Goal: Find specific page/section: Find specific page/section

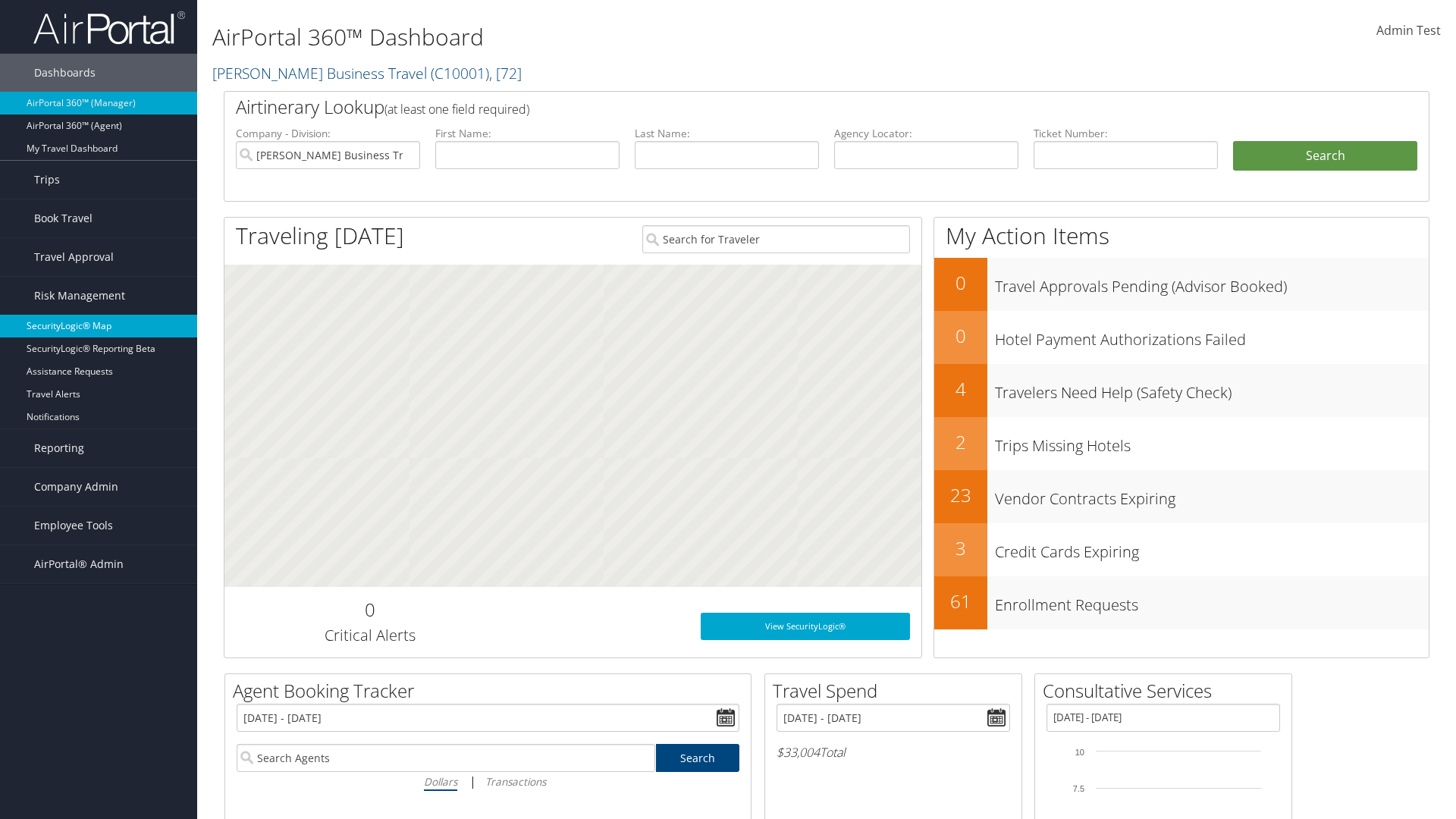
click at [98, 326] on link "SecurityLogic® Map" at bounding box center [98, 326] width 197 height 23
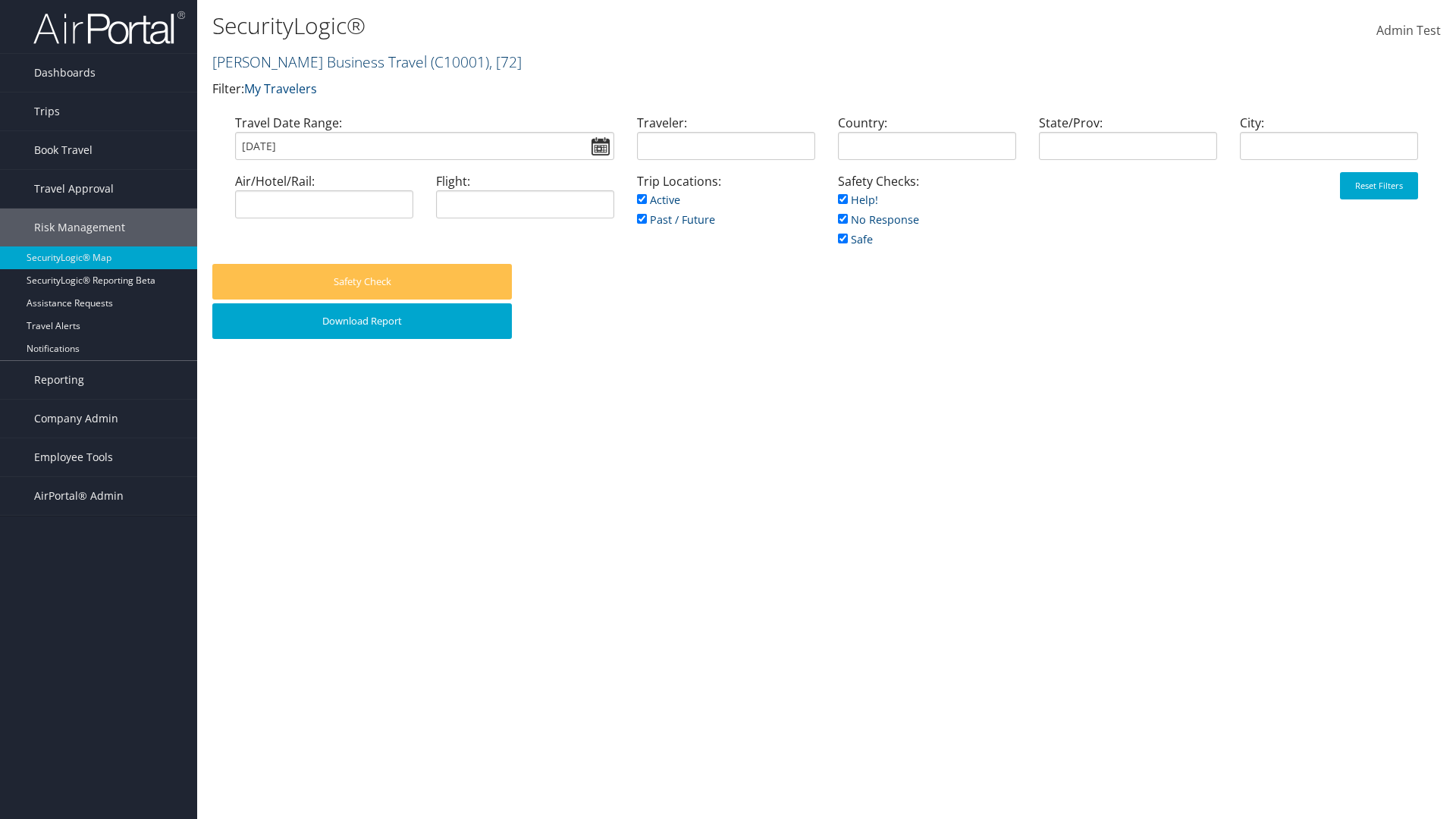
click at [312, 61] on link "Christopherson Business Travel ( C10001 ) , [ 72 ]" at bounding box center [367, 61] width 309 height 21
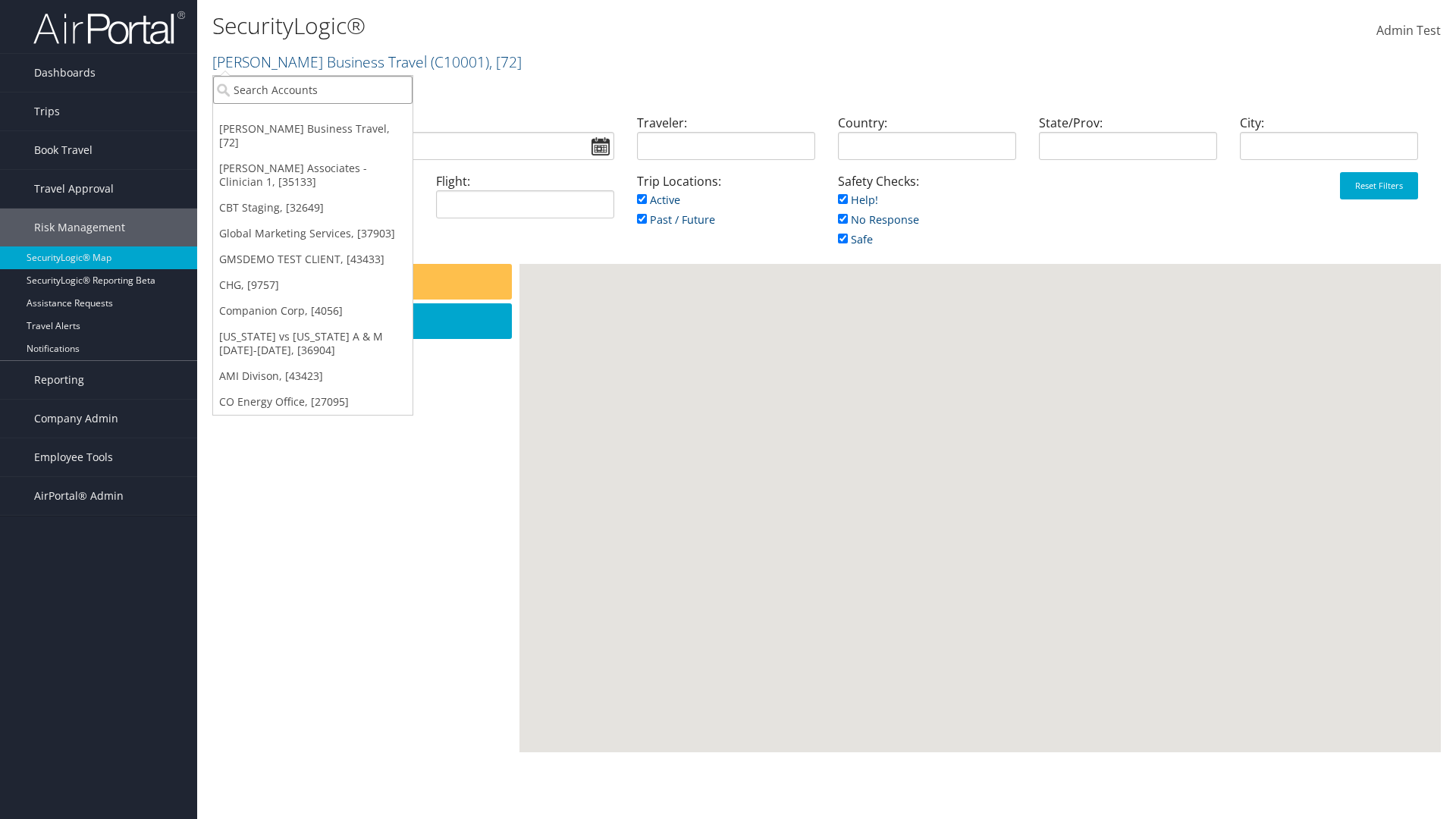
click at [312, 89] on input "search" at bounding box center [312, 90] width 199 height 28
type input "[PERSON_NAME] Business Travel"
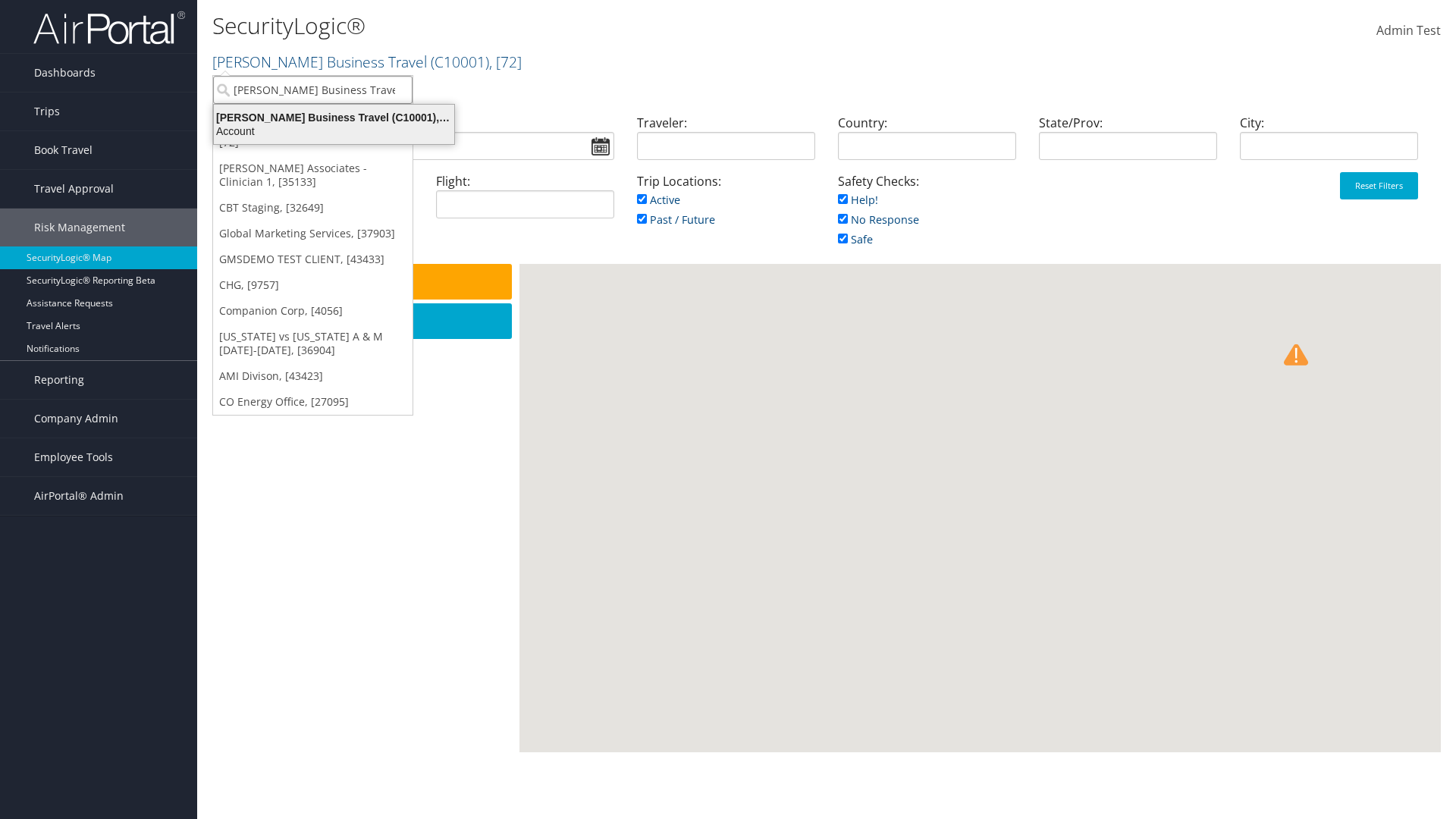
click at [334, 131] on div "Account" at bounding box center [334, 131] width 259 height 14
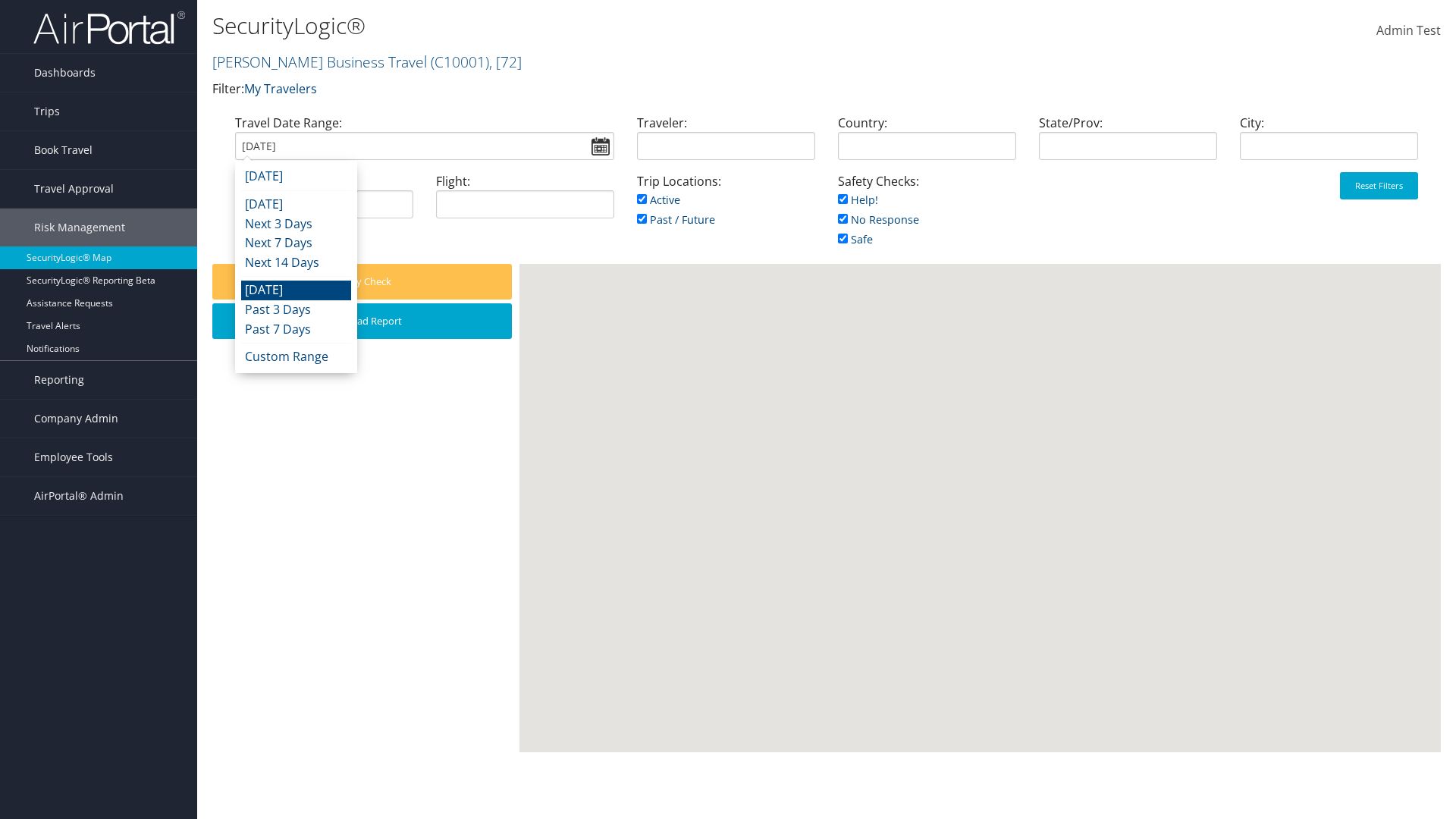
click at [424, 145] on input "08/29/2025" at bounding box center [424, 146] width 379 height 28
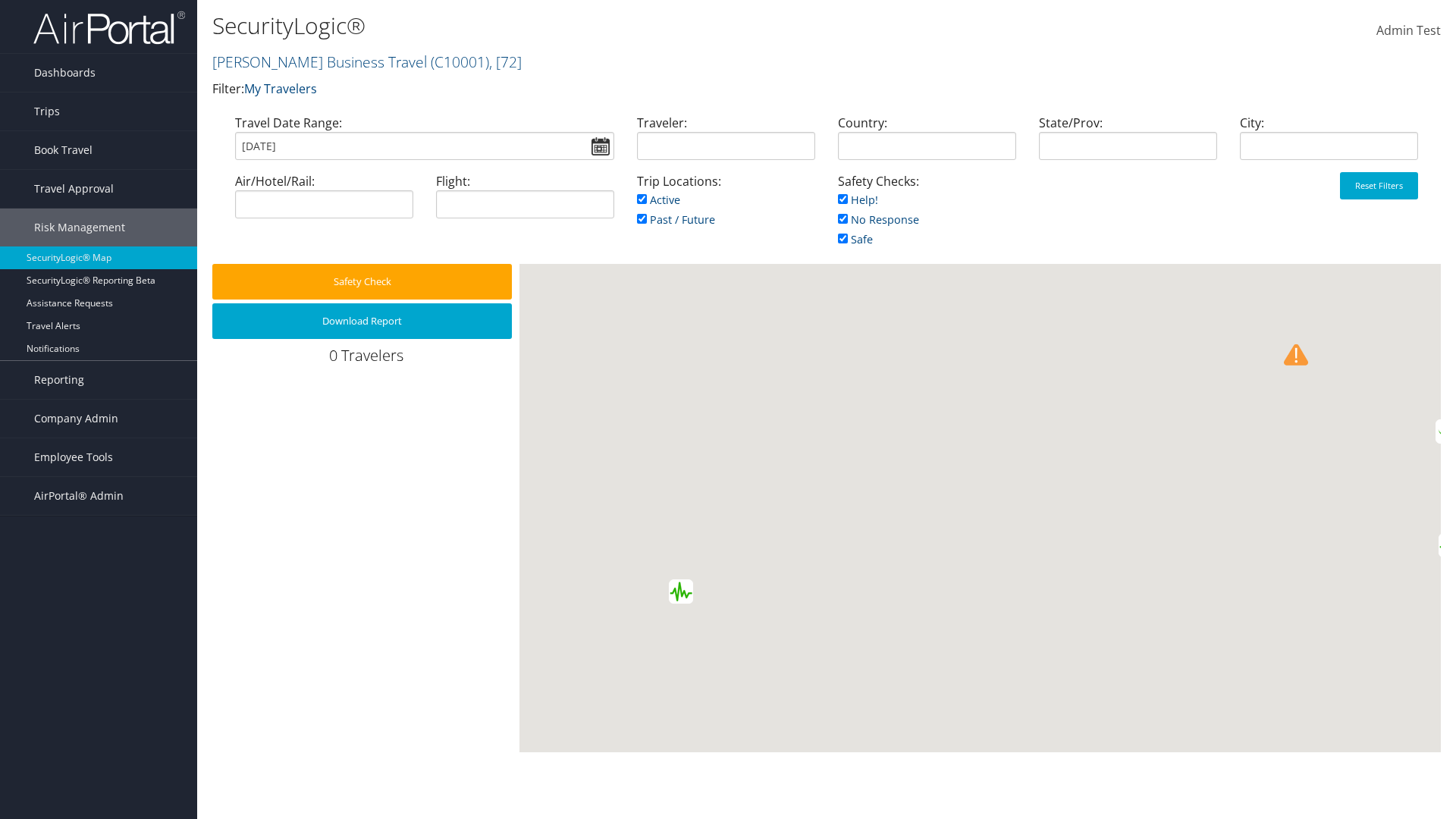
click at [424, 145] on input "08/29/2025" at bounding box center [424, 146] width 379 height 28
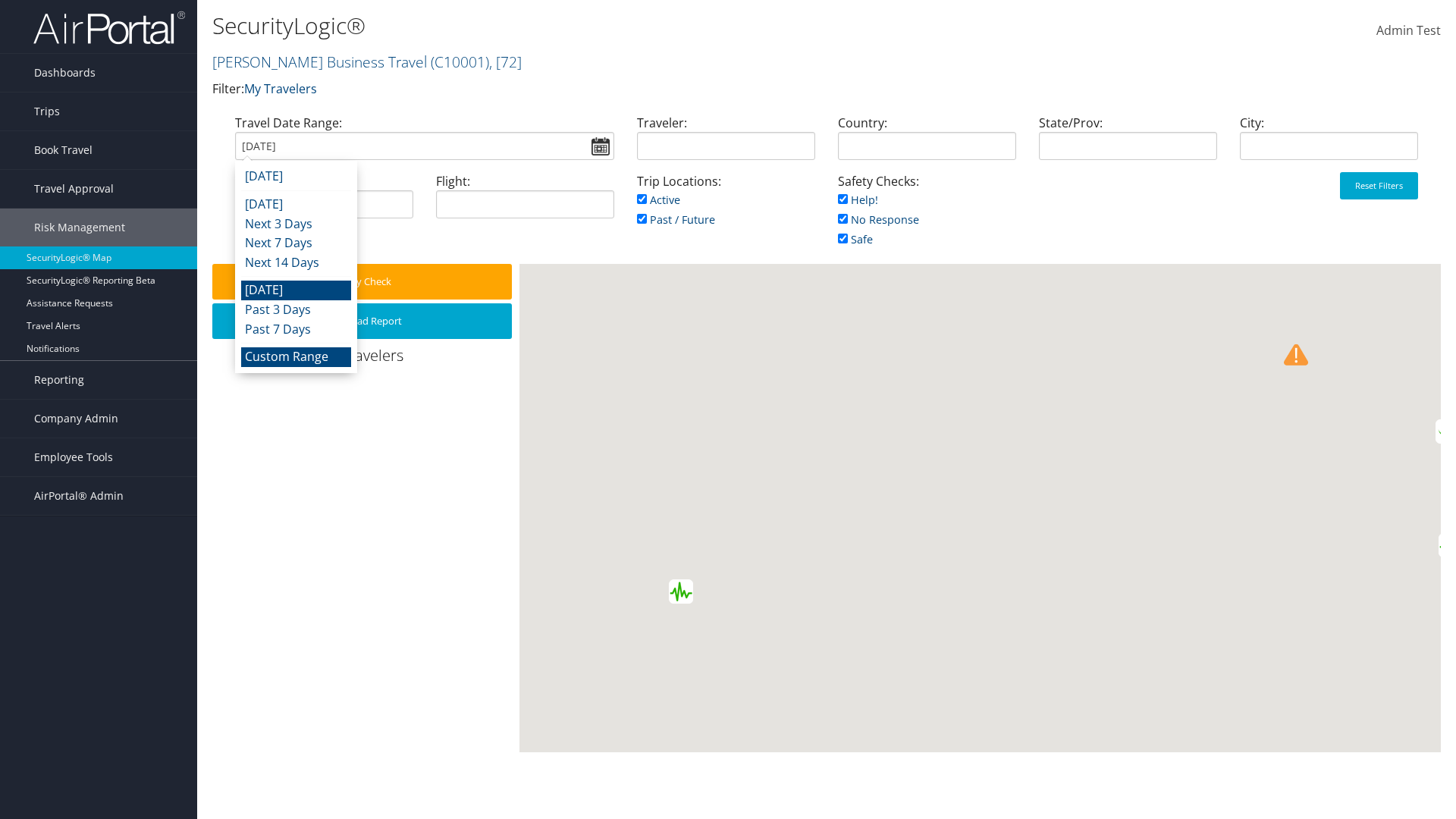
click at [296, 356] on li "Custom Range" at bounding box center [296, 357] width 110 height 20
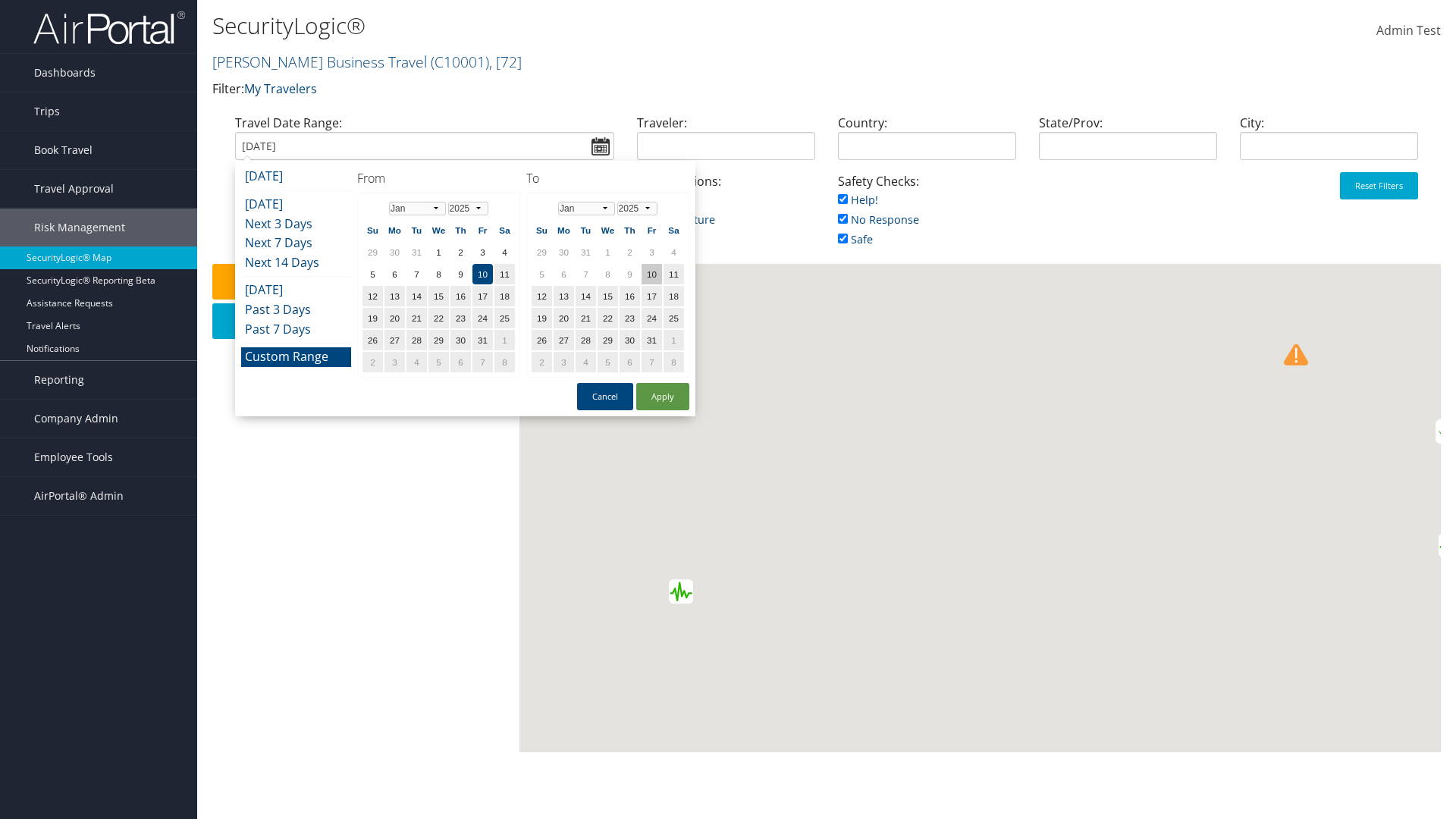
click at [651, 274] on td "10" at bounding box center [651, 274] width 21 height 21
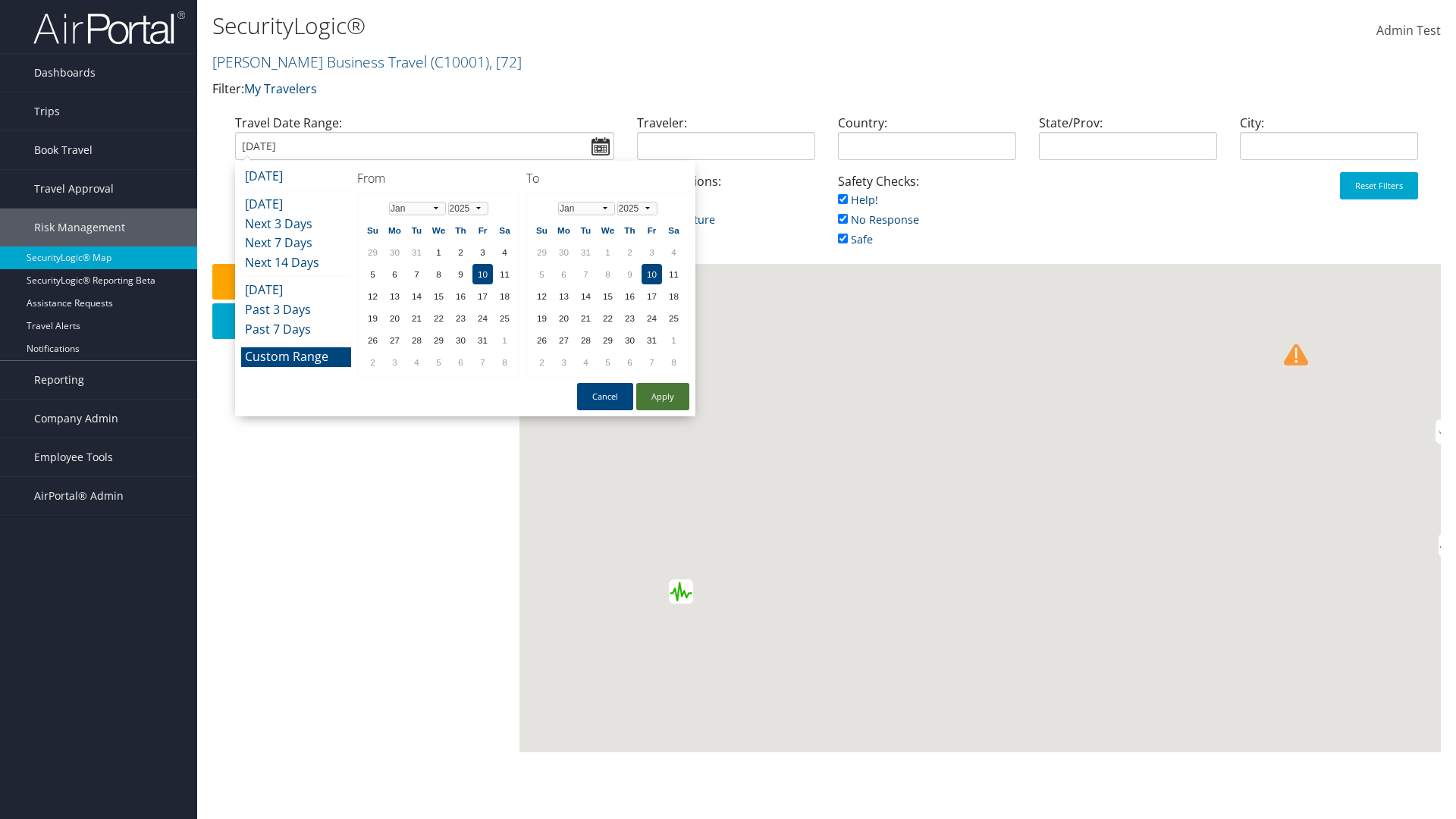
click at [663, 397] on button "Apply" at bounding box center [663, 396] width 53 height 27
type input "01/10/2025"
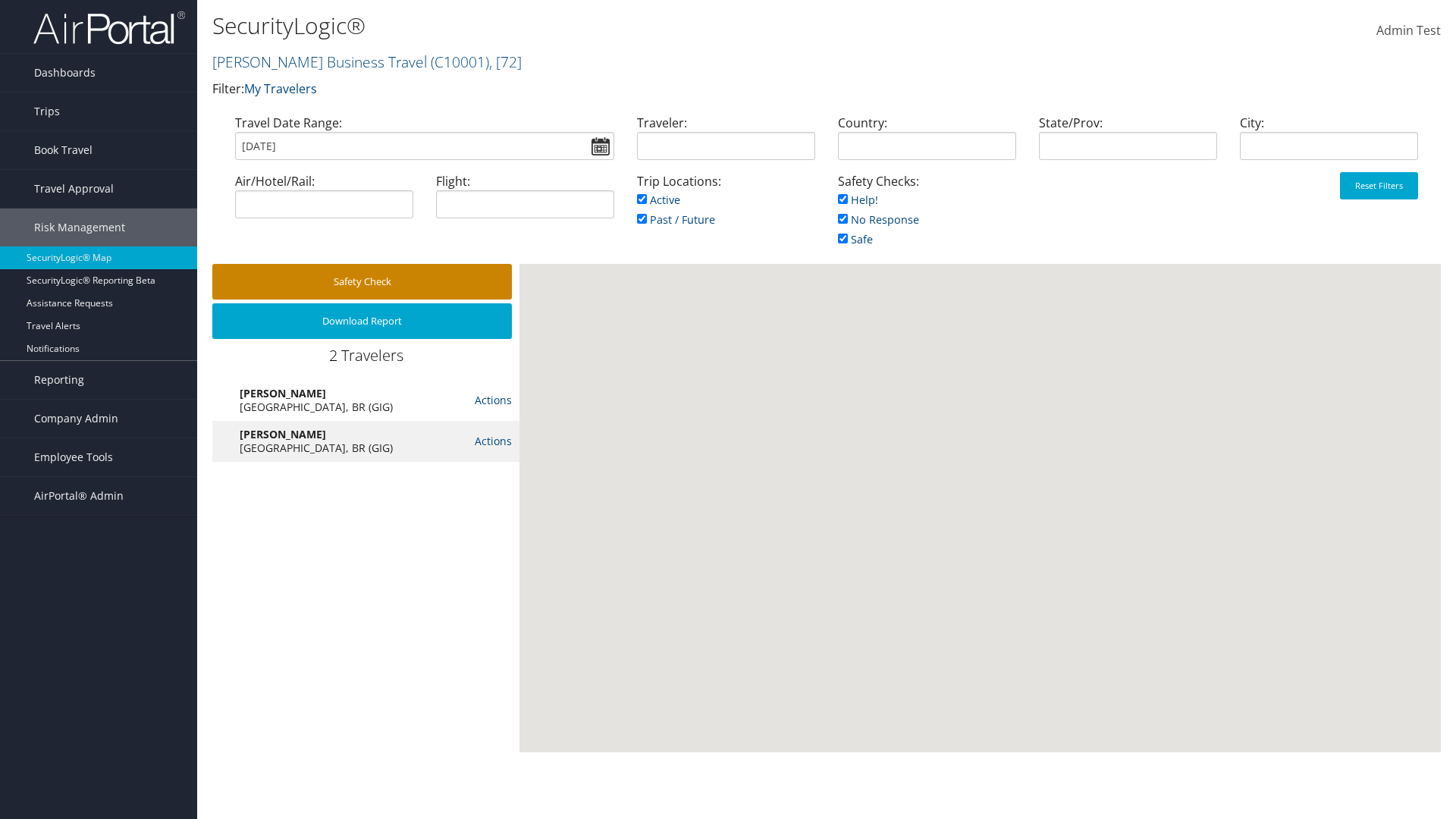
click at [362, 281] on button "Safety Check" at bounding box center [362, 281] width 299 height 36
